Goal: Task Accomplishment & Management: Complete application form

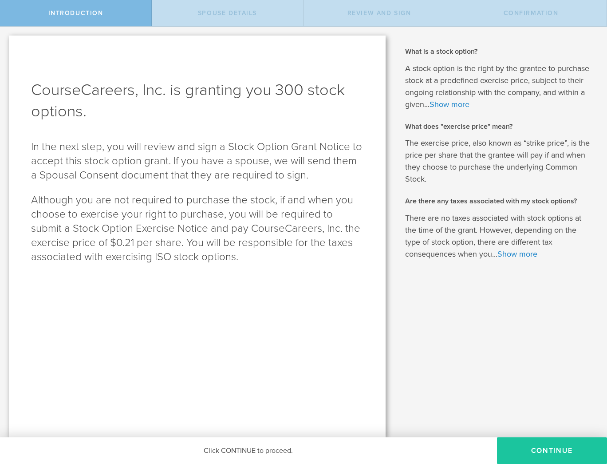
click at [523, 454] on button "Continue" at bounding box center [552, 450] width 110 height 27
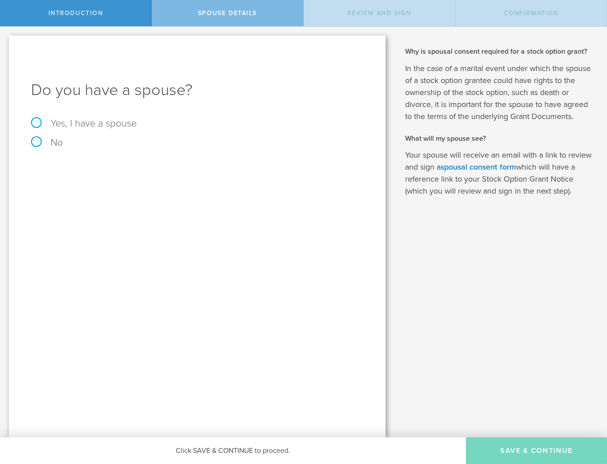
click at [35, 139] on label "No" at bounding box center [47, 143] width 32 height 12
click at [6, 41] on input "No" at bounding box center [3, 34] width 6 height 14
radio input "true"
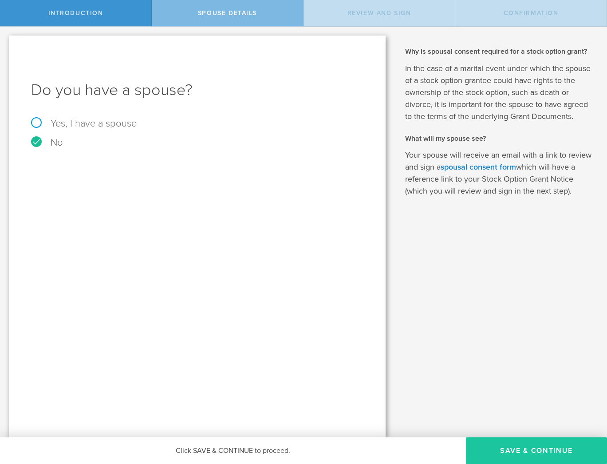
click at [500, 456] on button "Save & Continue" at bounding box center [536, 450] width 141 height 27
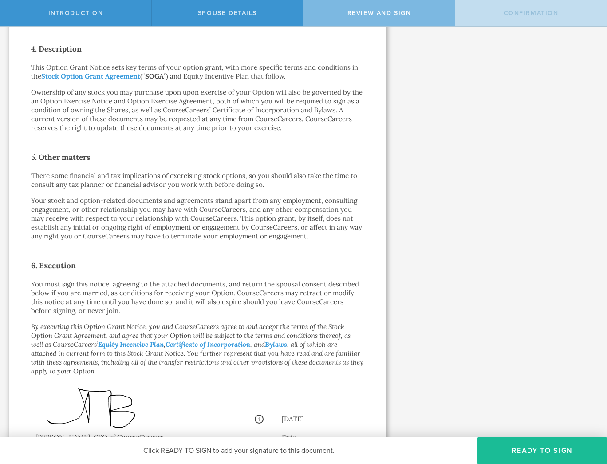
scroll to position [416, 0]
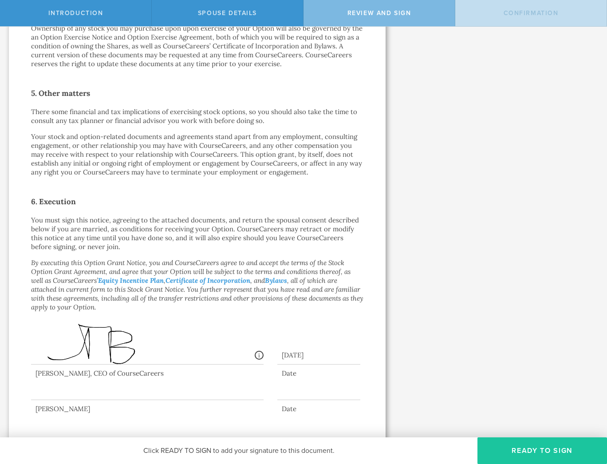
click at [518, 447] on button "Ready to Sign" at bounding box center [543, 450] width 130 height 27
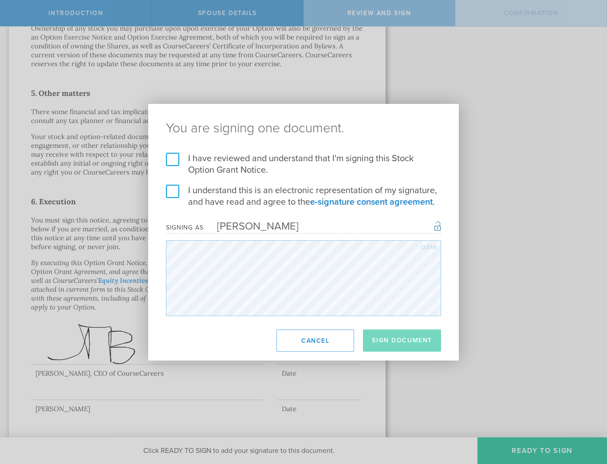
click at [178, 160] on label "I have reviewed and understand that I'm signing this Stock Option Grant Notice." at bounding box center [303, 164] width 275 height 23
click at [0, 0] on input "I have reviewed and understand that I'm signing this Stock Option Grant Notice." at bounding box center [0, 0] width 0 height 0
click at [171, 194] on label "I understand this is an electronic representation of my signature, and have rea…" at bounding box center [303, 196] width 275 height 23
click at [0, 0] on input "I understand this is an electronic representation of my signature, and have rea…" at bounding box center [0, 0] width 0 height 0
click at [390, 342] on button "Sign Document" at bounding box center [402, 340] width 78 height 22
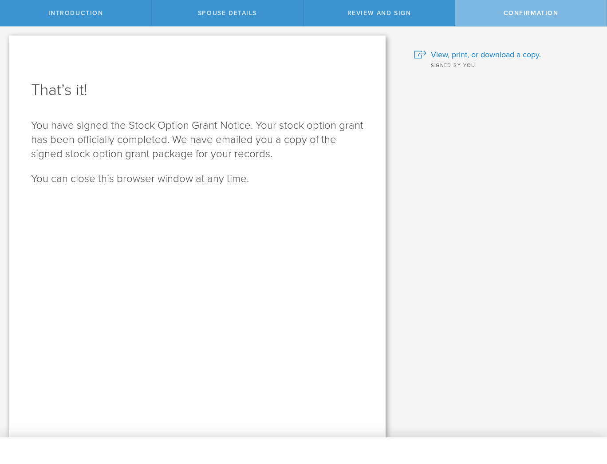
scroll to position [0, 0]
click at [493, 56] on span "View, print, or download a copy." at bounding box center [486, 55] width 110 height 12
